Goal: Transaction & Acquisition: Purchase product/service

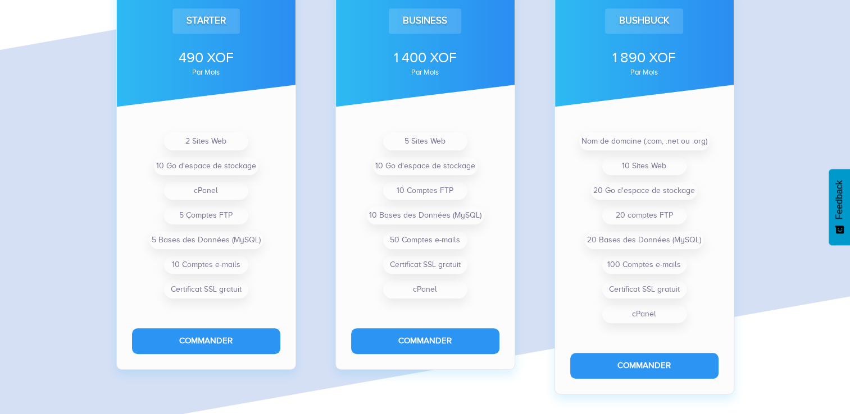
scroll to position [885, 0]
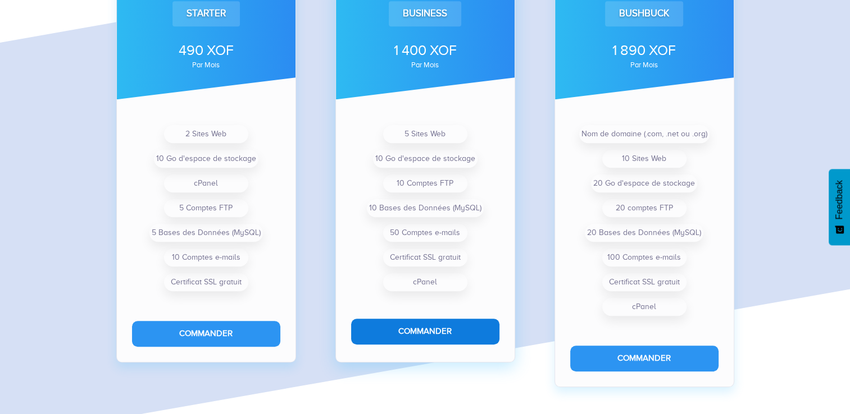
click at [444, 333] on button "Commander" at bounding box center [425, 331] width 148 height 25
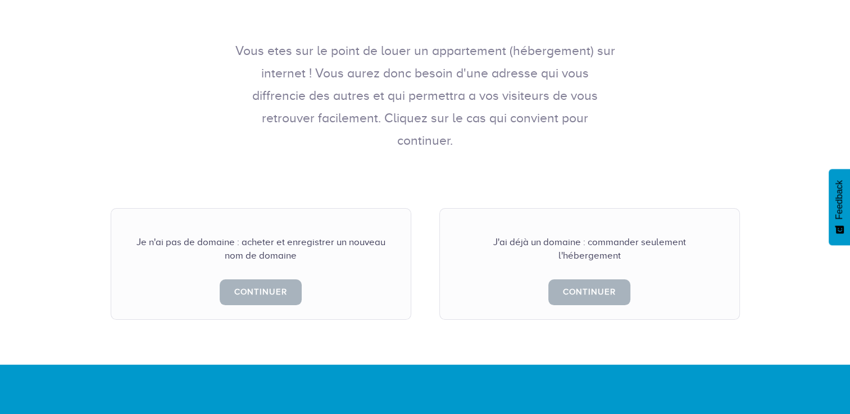
scroll to position [196, 0]
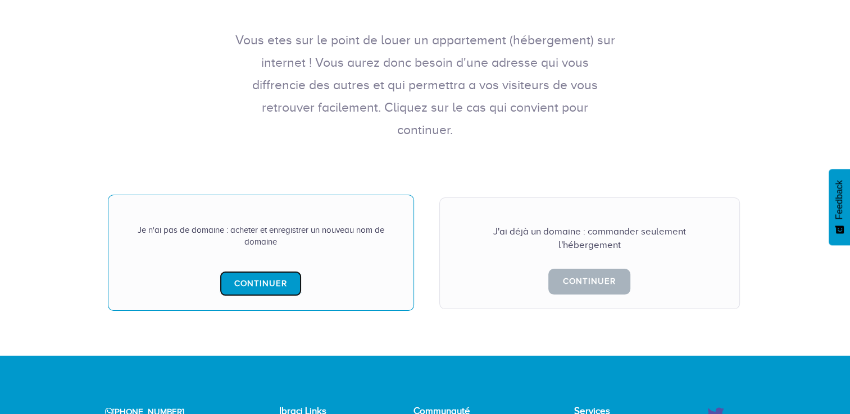
click at [273, 271] on link "Continuer" at bounding box center [261, 283] width 82 height 25
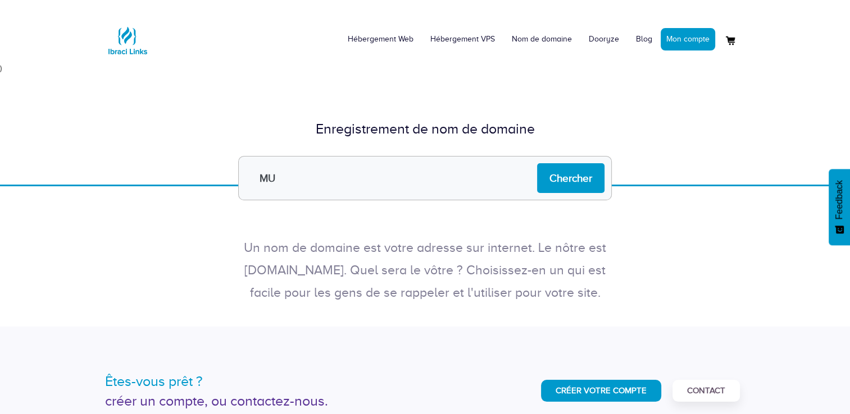
type input "M"
type input "muatb"
click at [581, 174] on input "Chercher" at bounding box center [570, 178] width 67 height 30
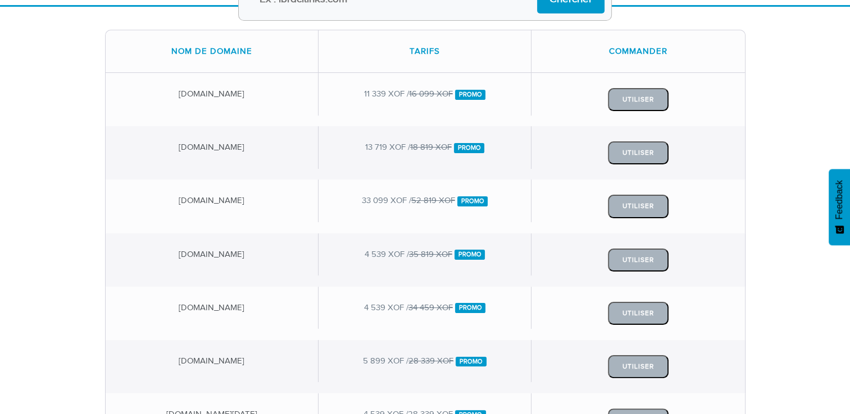
scroll to position [160, 0]
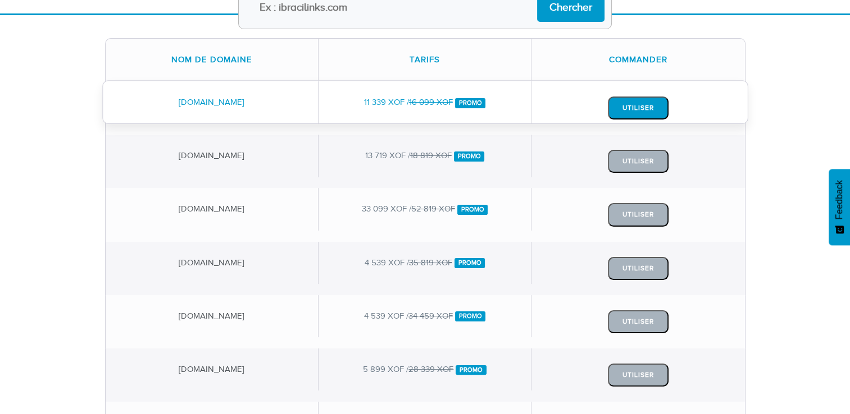
click at [628, 106] on button "Utiliser" at bounding box center [638, 108] width 61 height 23
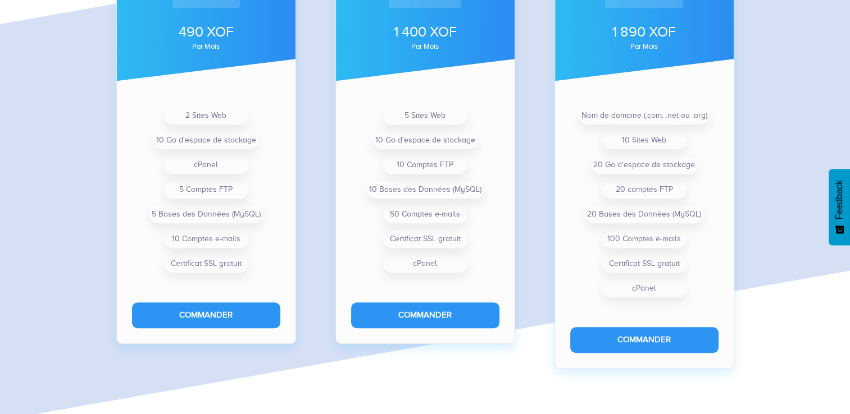
scroll to position [900, 0]
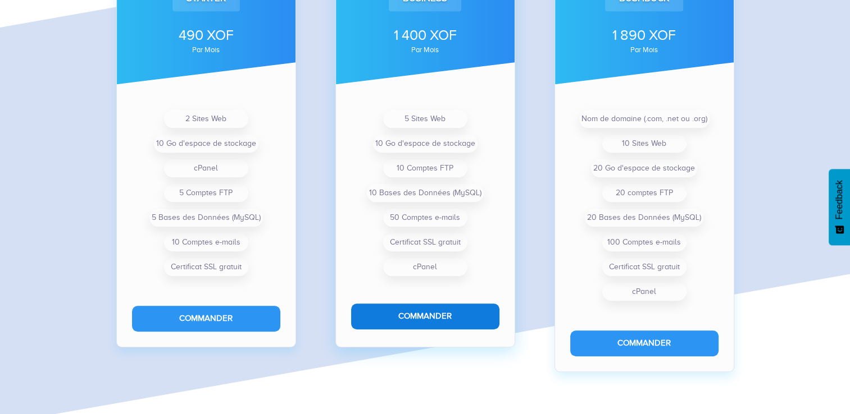
click at [408, 317] on button "Commander" at bounding box center [425, 316] width 148 height 25
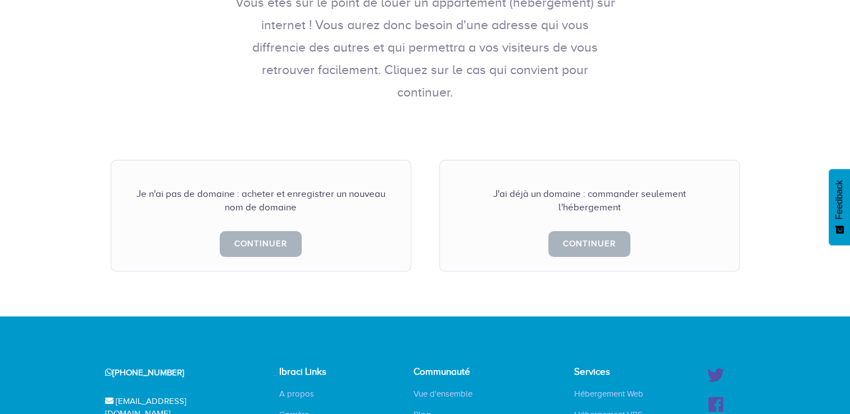
scroll to position [243, 0]
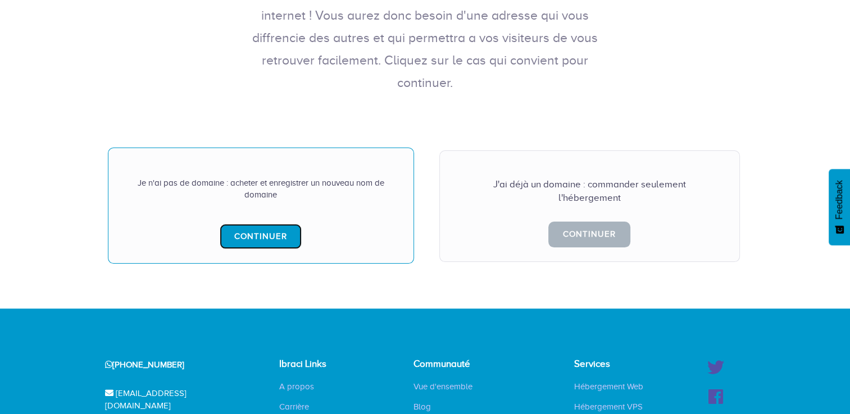
click at [274, 224] on link "Continuer" at bounding box center [261, 236] width 82 height 25
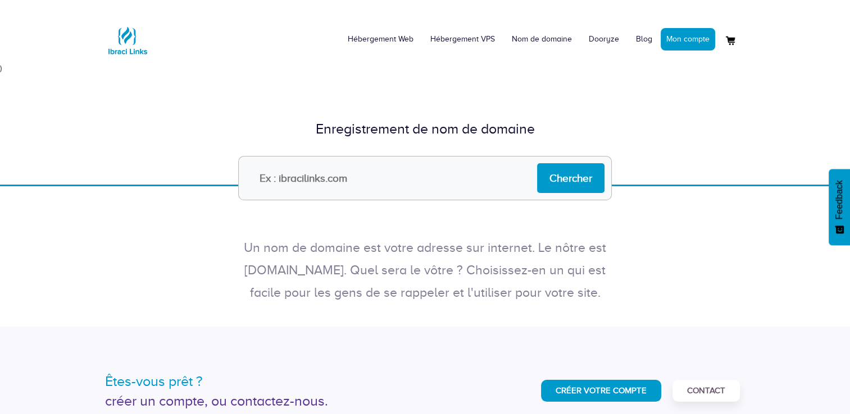
click at [406, 195] on input "text" at bounding box center [424, 178] width 373 height 44
type input "muatb"
click at [548, 181] on input "Chercher" at bounding box center [570, 178] width 67 height 30
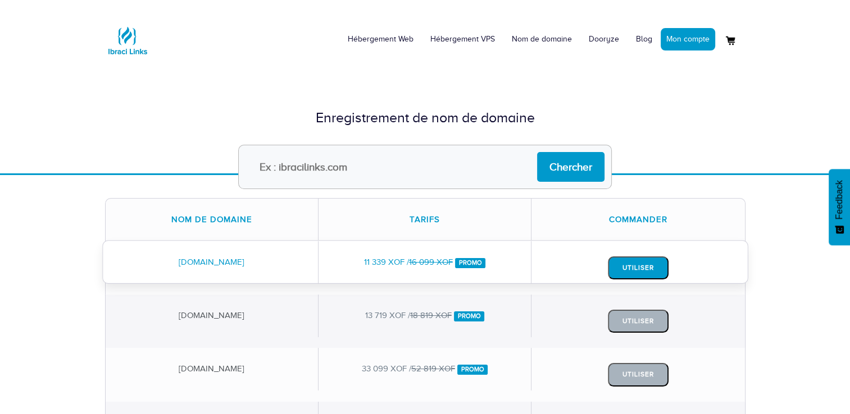
click at [625, 266] on button "Utiliser" at bounding box center [638, 268] width 61 height 23
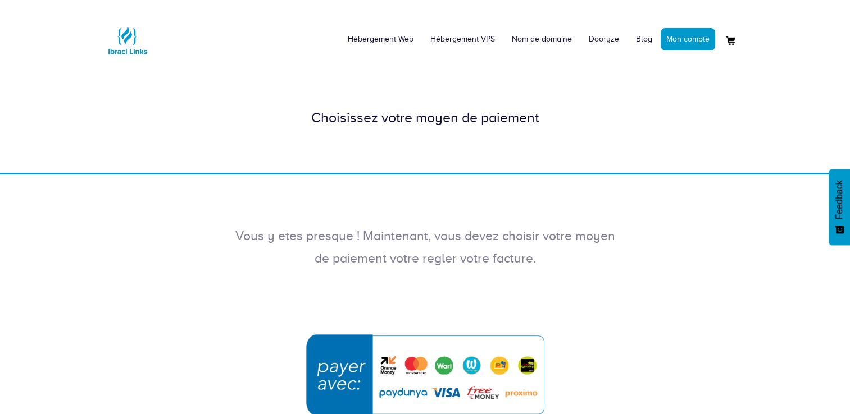
drag, startPoint x: 0, startPoint y: 0, endPoint x: 284, endPoint y: 130, distance: 312.3
click at [284, 130] on div "Choisissez votre moyen de paiement" at bounding box center [425, 118] width 657 height 54
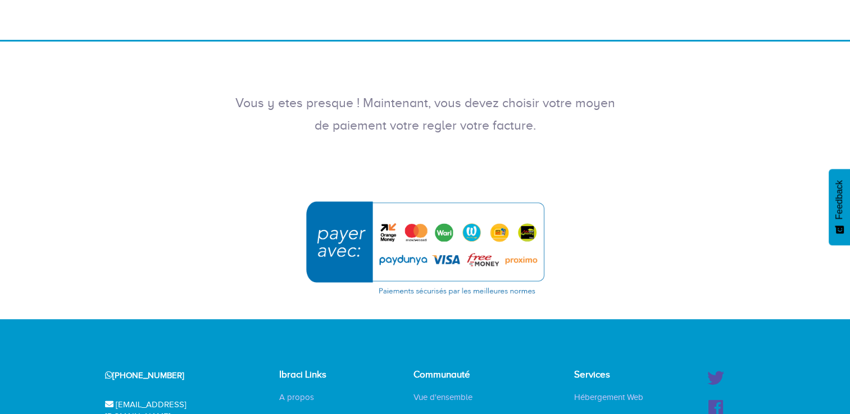
scroll to position [135, 0]
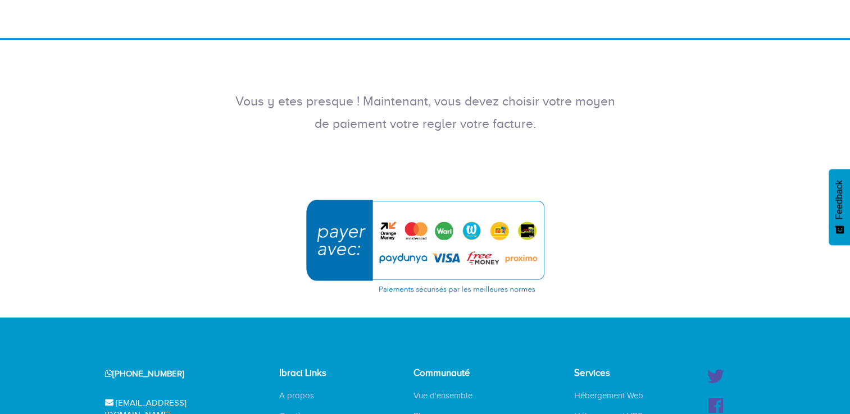
click at [449, 259] on img "submit" at bounding box center [425, 246] width 253 height 109
